Goal: Navigation & Orientation: Understand site structure

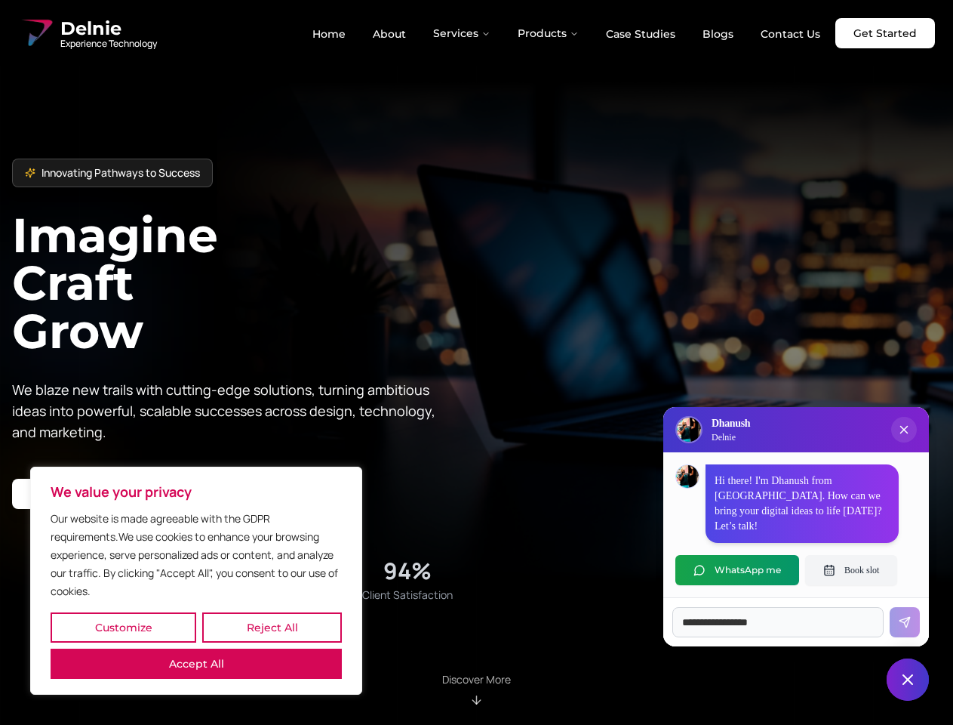
click at [123, 627] on button "Customize" at bounding box center [124, 627] width 146 height 30
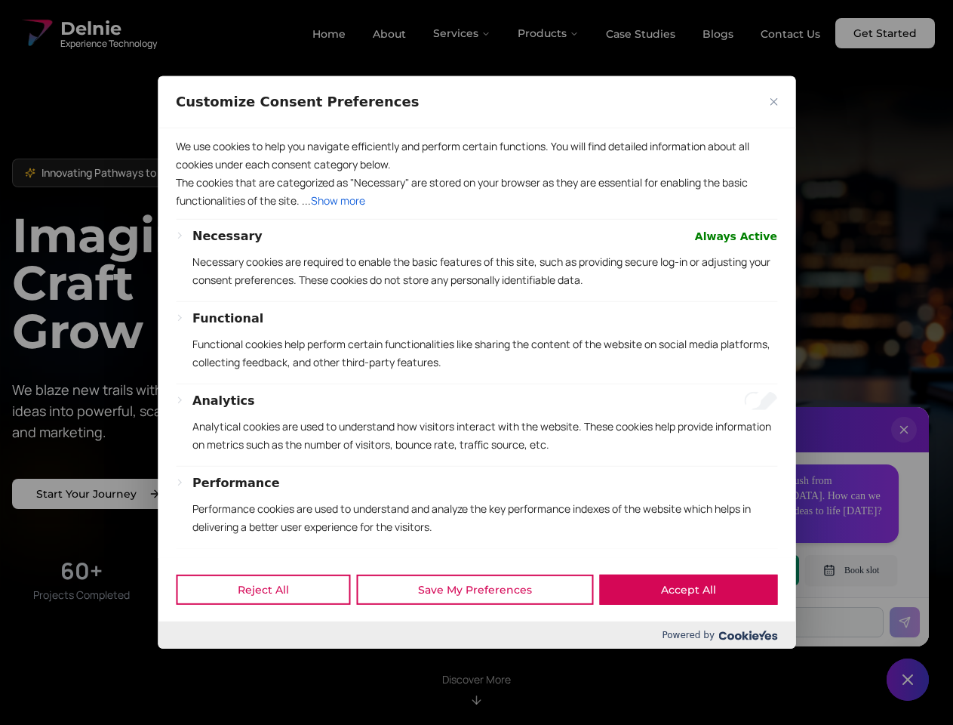
click at [272, 627] on div at bounding box center [476, 362] width 953 height 725
click at [196, 174] on p "We use cookies to help you navigate efficiently and perform certain functions. …" at bounding box center [477, 155] width 602 height 36
click at [476, 289] on p "Necessary cookies are required to enable the basic features of this site, such …" at bounding box center [484, 271] width 585 height 36
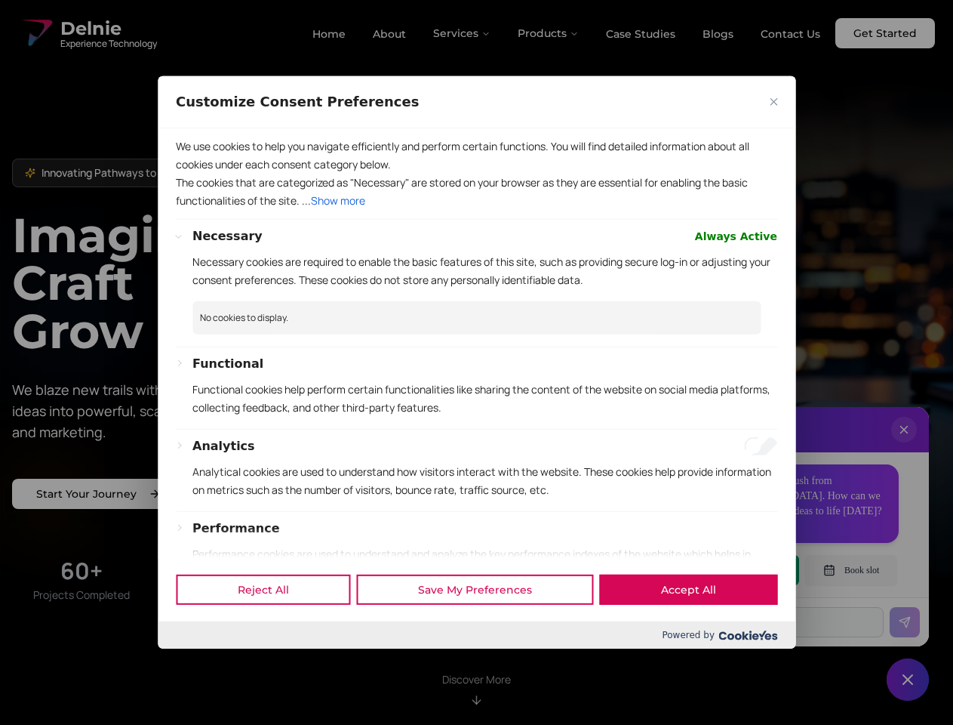
click at [463, 33] on div at bounding box center [476, 362] width 953 height 725
click at [549, 33] on div at bounding box center [476, 362] width 953 height 725
click at [904, 445] on div at bounding box center [476, 362] width 953 height 725
click at [737, 570] on div "Reject All Save My Preferences Accept All" at bounding box center [477, 589] width 638 height 64
click at [851, 570] on div at bounding box center [476, 362] width 953 height 725
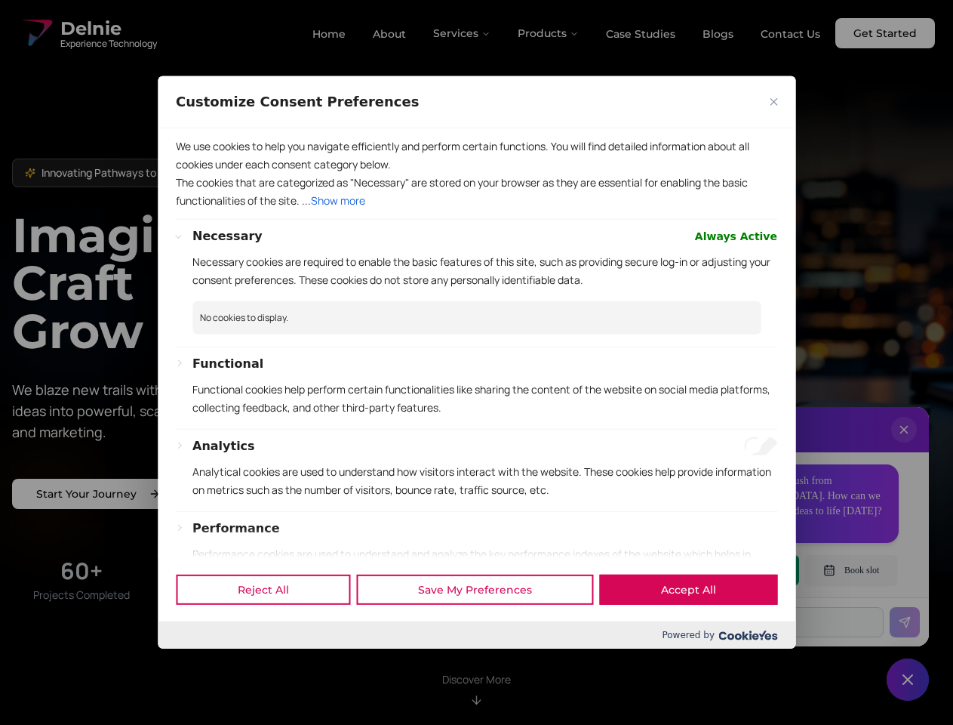
click at [908, 679] on div at bounding box center [476, 362] width 953 height 725
